Goal: Task Accomplishment & Management: Use online tool/utility

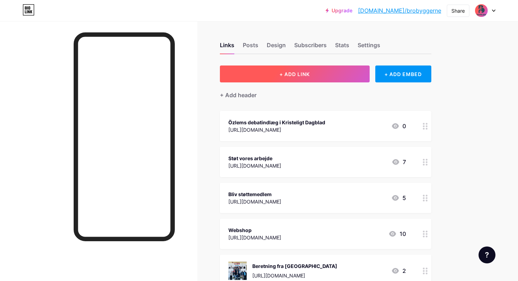
click at [252, 72] on button "+ ADD LINK" at bounding box center [295, 74] width 150 height 17
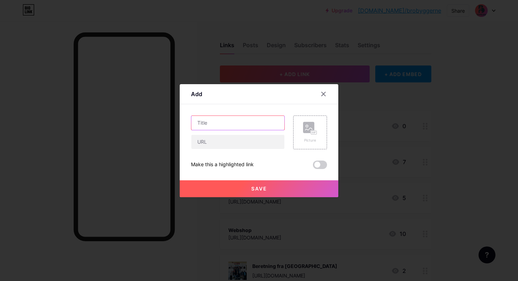
click at [242, 120] on input "text" at bounding box center [237, 123] width 93 height 14
type input "[PERSON_NAME] 2025"
click at [319, 143] on div "Picture" at bounding box center [310, 133] width 34 height 34
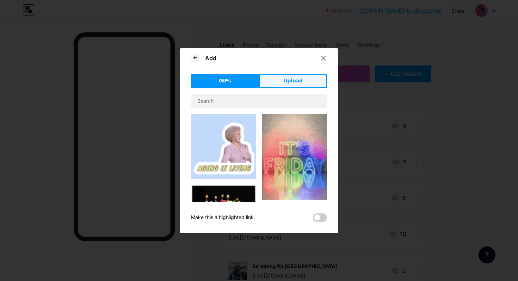
click at [290, 86] on button "Upload" at bounding box center [293, 81] width 68 height 14
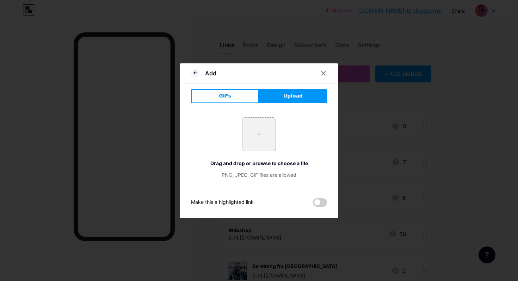
click at [260, 140] on input "file" at bounding box center [258, 134] width 33 height 33
click at [193, 73] on icon at bounding box center [195, 73] width 8 height 8
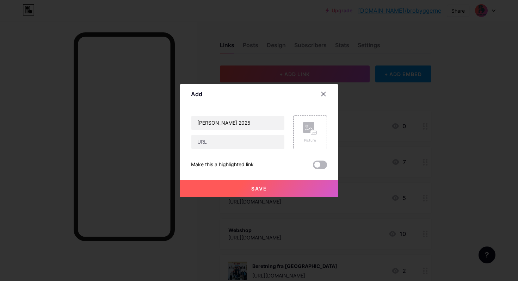
click at [324, 164] on span at bounding box center [320, 165] width 14 height 8
click at [313, 167] on input "checkbox" at bounding box center [313, 167] width 0 height 0
click at [244, 141] on input "text" at bounding box center [237, 142] width 93 height 14
paste input "[URL][DOMAIN_NAME]"
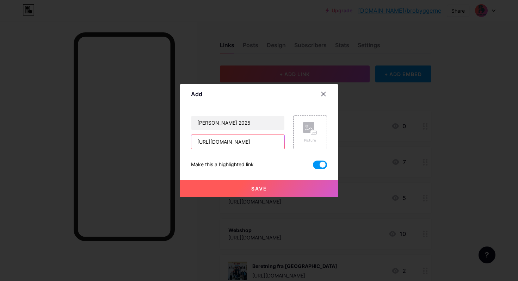
type input "[URL][DOMAIN_NAME]"
click at [248, 185] on button "Save" at bounding box center [259, 188] width 159 height 17
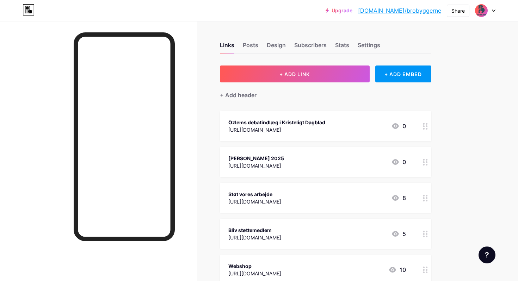
drag, startPoint x: 313, startPoint y: 158, endPoint x: 323, endPoint y: 155, distance: 10.7
click at [319, 143] on span "Özlems debatindlæg i Kristeligt Dagblad [URL][DOMAIN_NAME] 0 [PERSON_NAME] 2025…" at bounding box center [325, 239] width 211 height 256
click at [467, 128] on div "Upgrade [DOMAIN_NAME]/brobyg... [DOMAIN_NAME]/brobyggerne Share Switch accounts…" at bounding box center [259, 224] width 518 height 449
